Goal: Share content: Share content

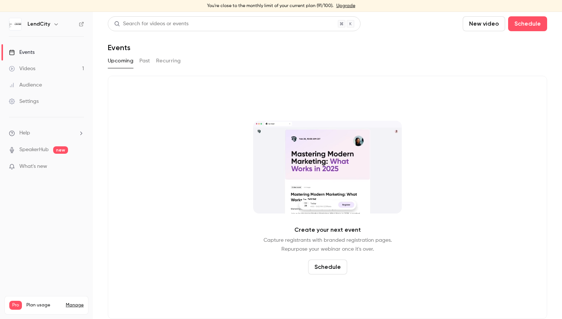
click at [62, 68] on link "Videos 1" at bounding box center [46, 69] width 93 height 16
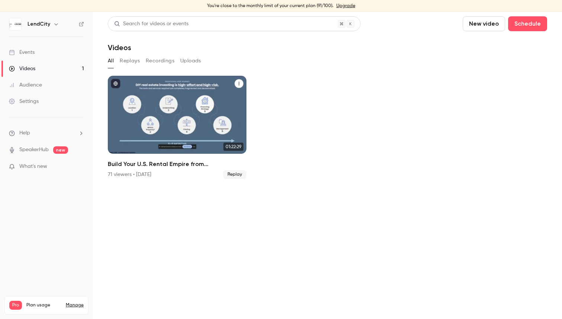
click at [236, 174] on span "Replay" at bounding box center [234, 174] width 23 height 9
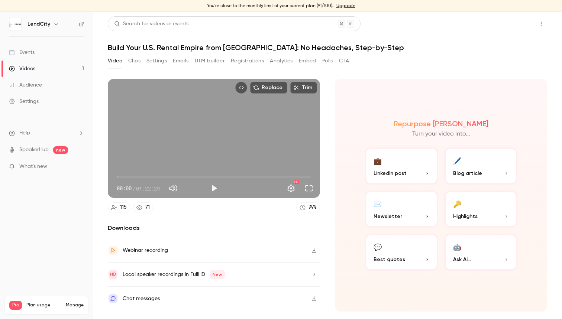
click at [518, 24] on button "Share" at bounding box center [514, 23] width 29 height 15
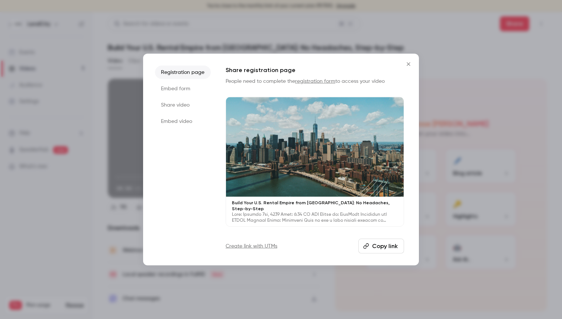
click at [188, 90] on li "Embed form" at bounding box center [183, 88] width 56 height 13
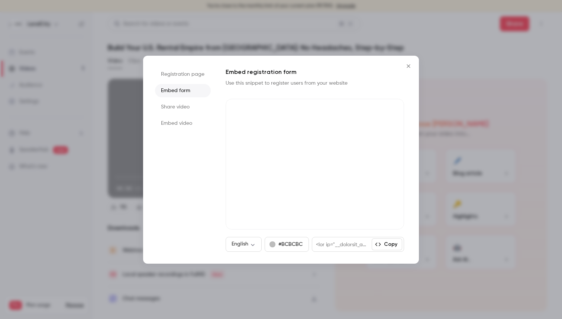
click at [184, 105] on li "Share video" at bounding box center [183, 106] width 56 height 13
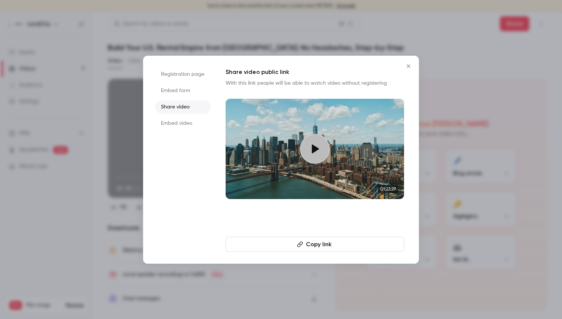
click at [310, 245] on button "Copy link" at bounding box center [315, 244] width 178 height 15
click at [408, 65] on icon "Close" at bounding box center [408, 66] width 9 height 6
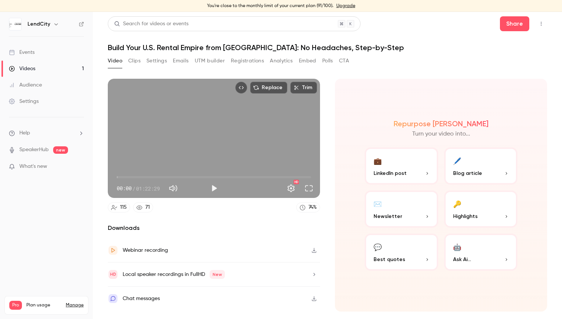
click at [317, 252] on button "button" at bounding box center [314, 251] width 12 height 12
click at [471, 249] on button "🤖 Ask Ai..." at bounding box center [481, 252] width 74 height 37
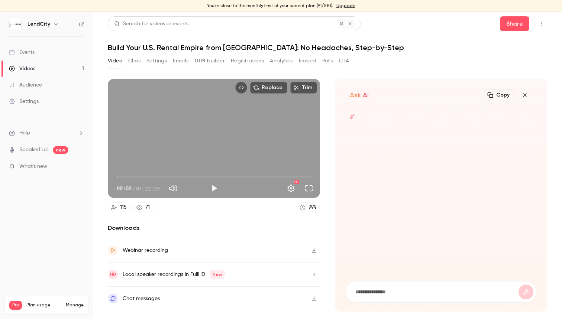
click at [388, 287] on form at bounding box center [441, 292] width 191 height 21
click at [385, 142] on div at bounding box center [440, 191] width 191 height 164
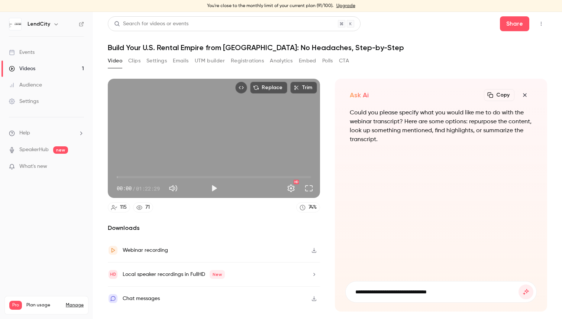
type input "**********"
click at [526, 292] on button "submit" at bounding box center [525, 292] width 15 height 15
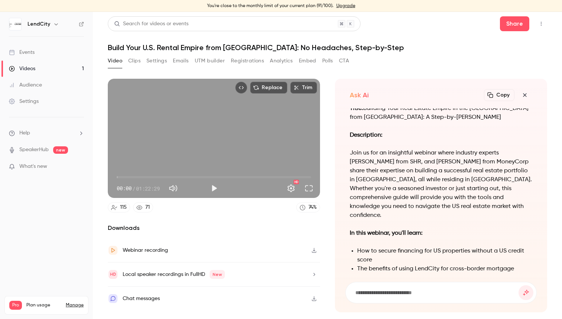
scroll to position [-274, 0]
click at [502, 92] on button "Copy" at bounding box center [499, 95] width 30 height 12
